Goal: Task Accomplishment & Management: Complete application form

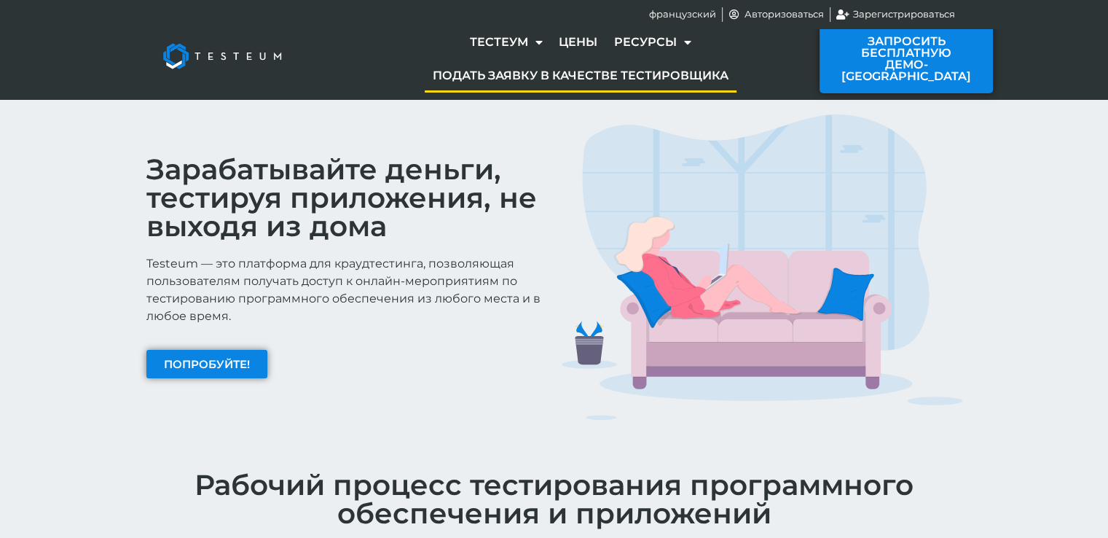
click at [943, 199] on img at bounding box center [762, 267] width 401 height 306
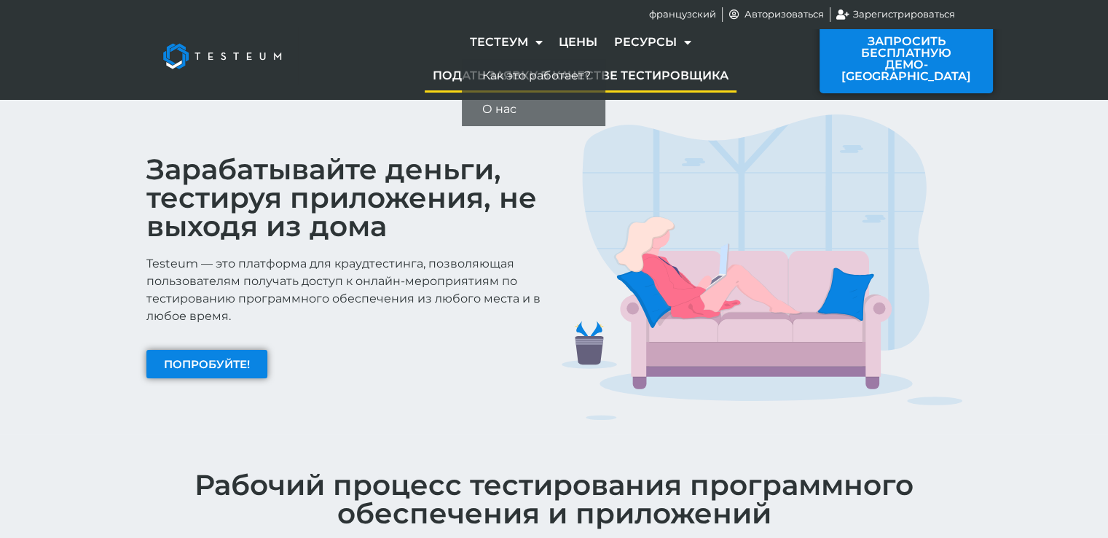
click at [653, 71] on font "Подать заявку в качестве тестировщика" at bounding box center [581, 75] width 296 height 14
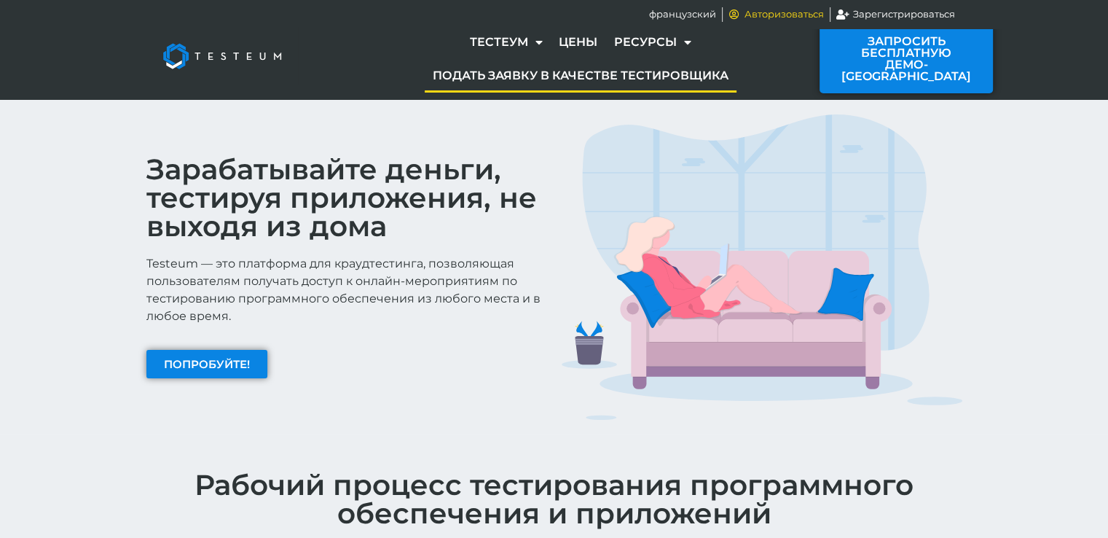
click at [781, 10] on font "Авторизоваться" at bounding box center [783, 14] width 79 height 12
click at [888, 12] on font "Зарегистрироваться" at bounding box center [904, 14] width 102 height 12
click at [624, 78] on font "Подать заявку в качестве тестировщика" at bounding box center [581, 75] width 296 height 14
click at [795, 12] on font "Авторизоваться" at bounding box center [783, 14] width 79 height 12
